Goal: Navigation & Orientation: Find specific page/section

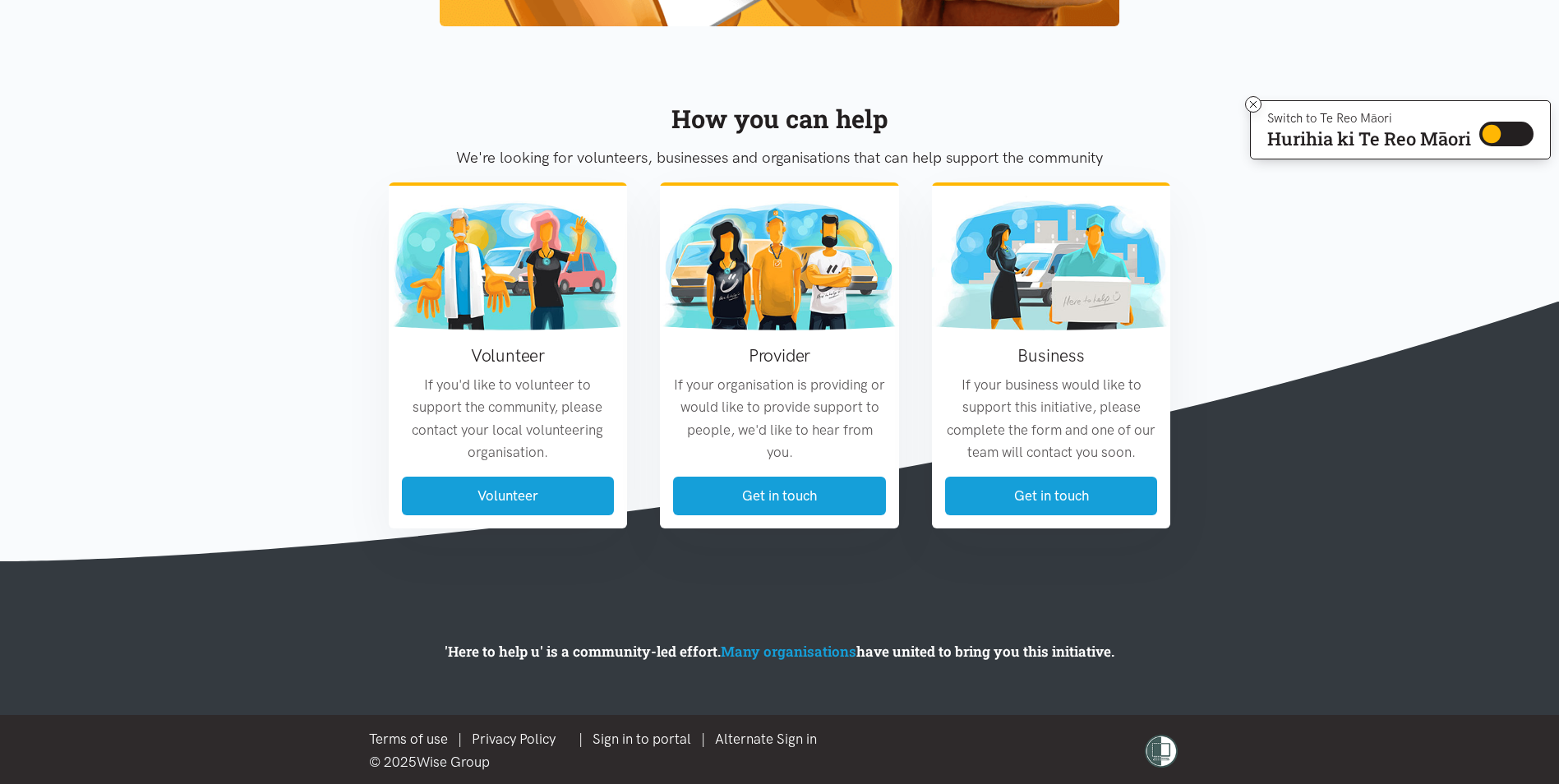
scroll to position [1859, 0]
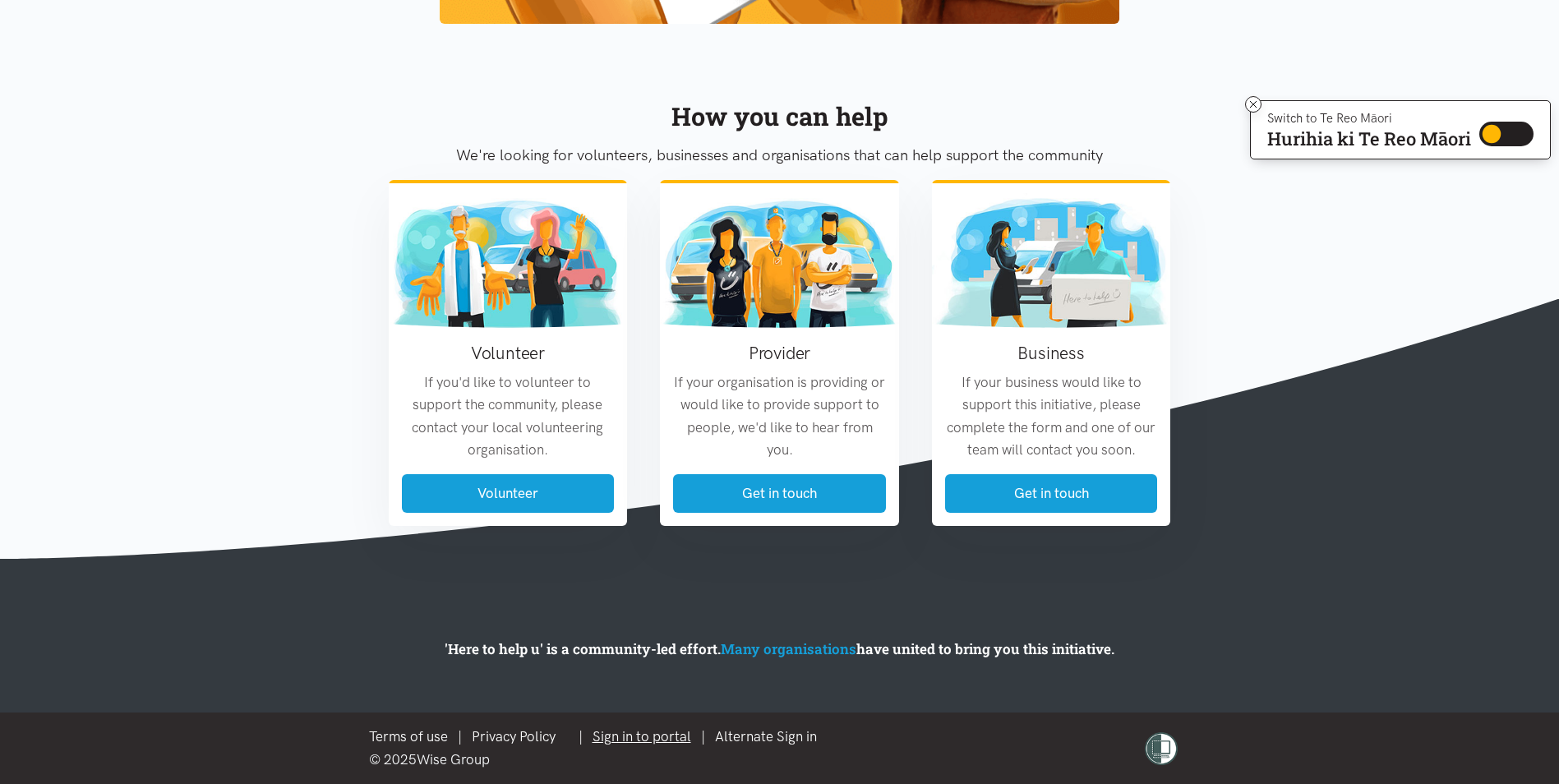
click at [658, 736] on link "Sign in to portal" at bounding box center [642, 737] width 99 height 16
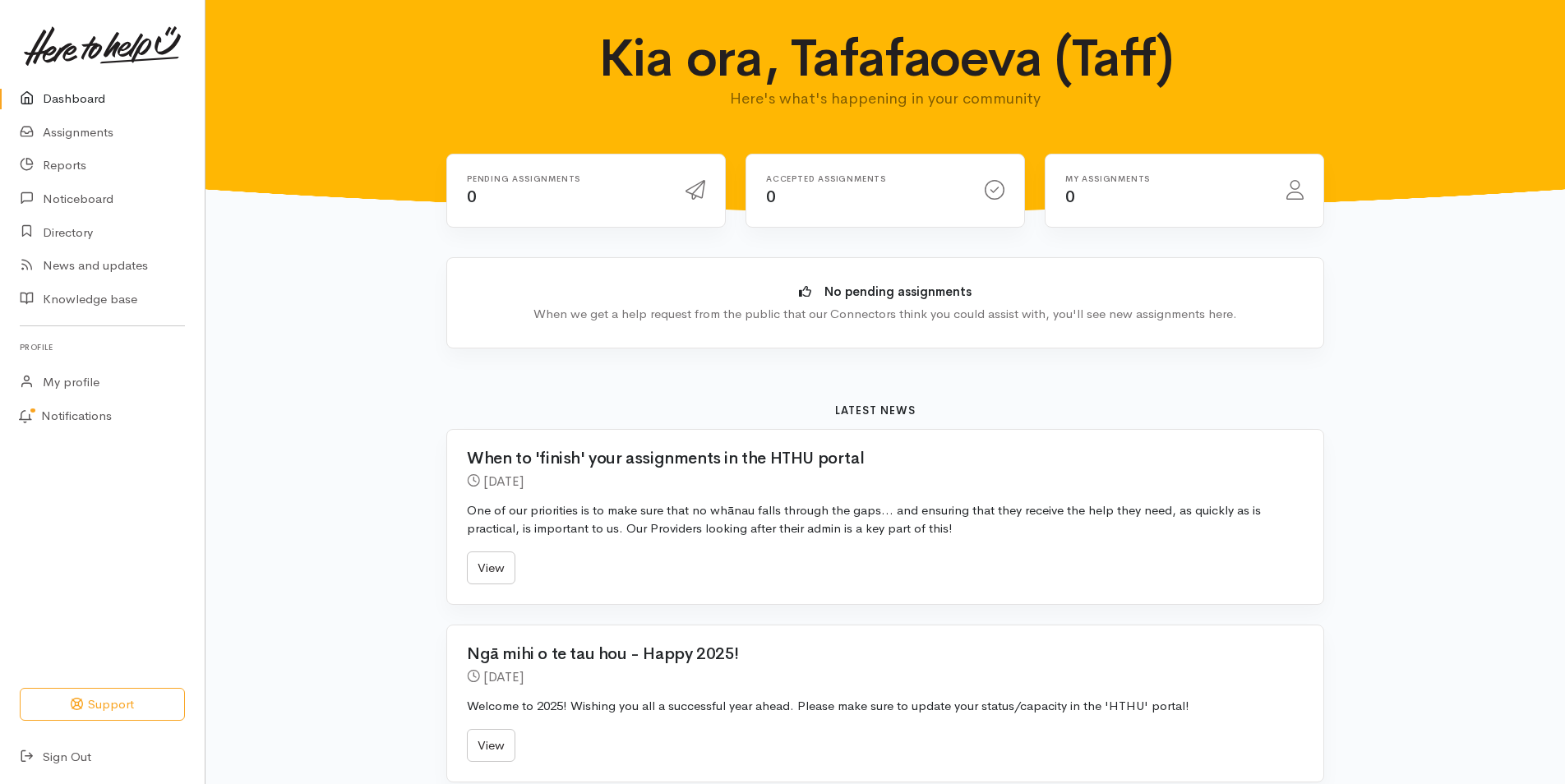
click at [80, 97] on link "Dashboard" at bounding box center [102, 99] width 205 height 34
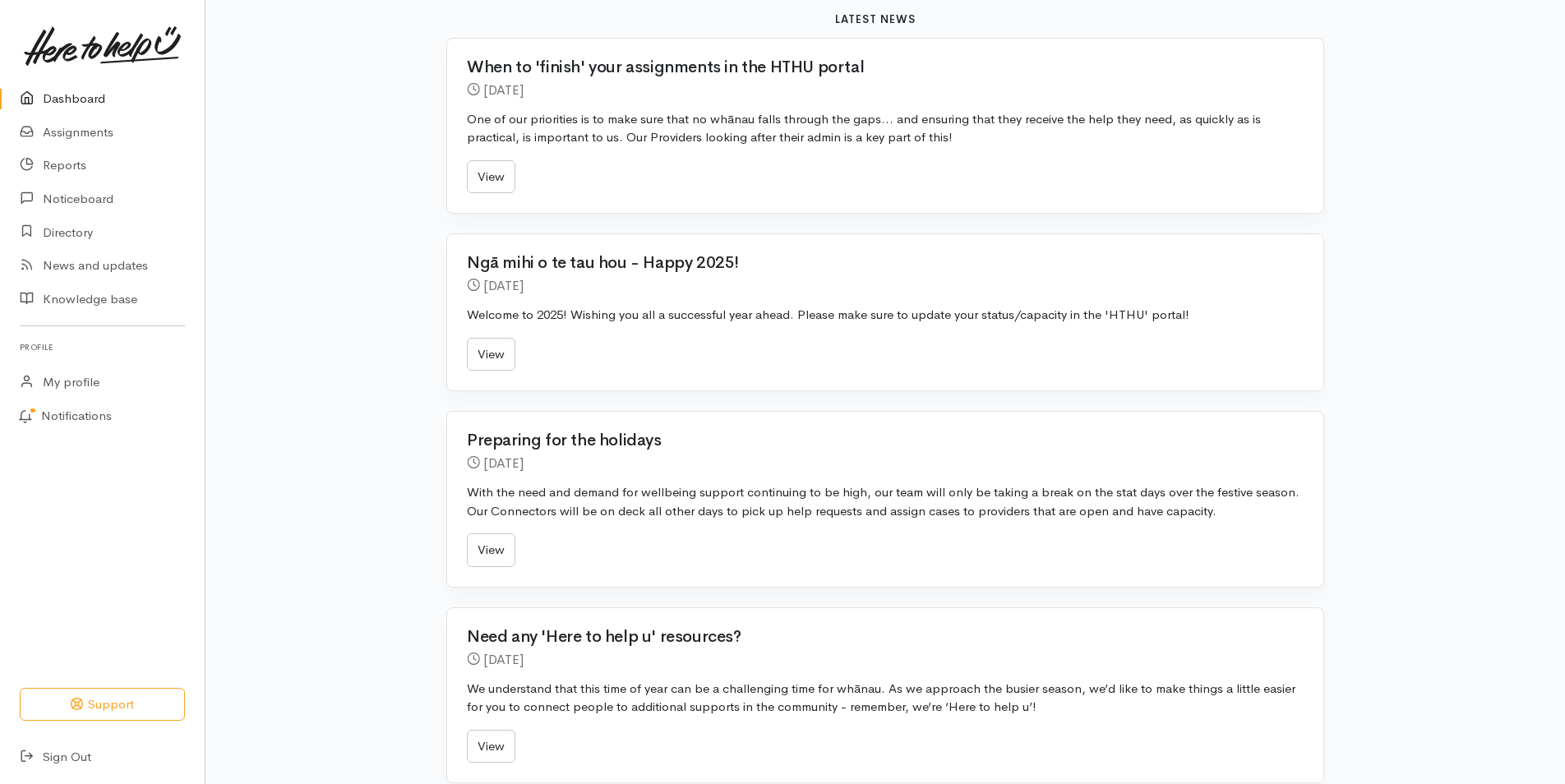
scroll to position [411, 0]
